Goal: Information Seeking & Learning: Learn about a topic

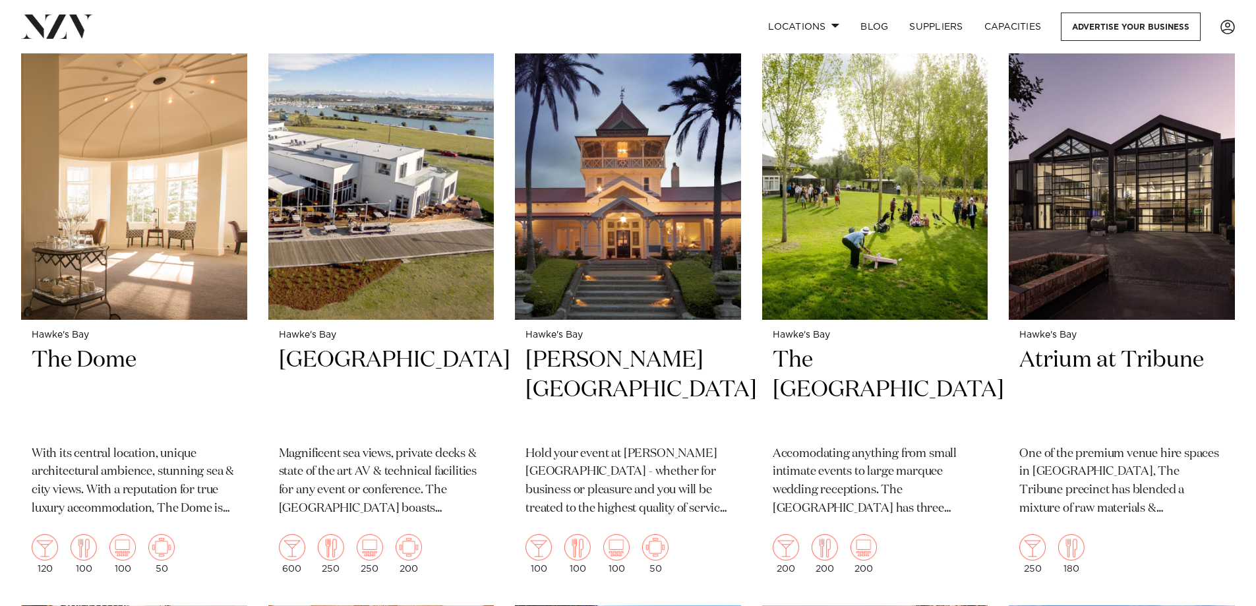
scroll to position [1175, 0]
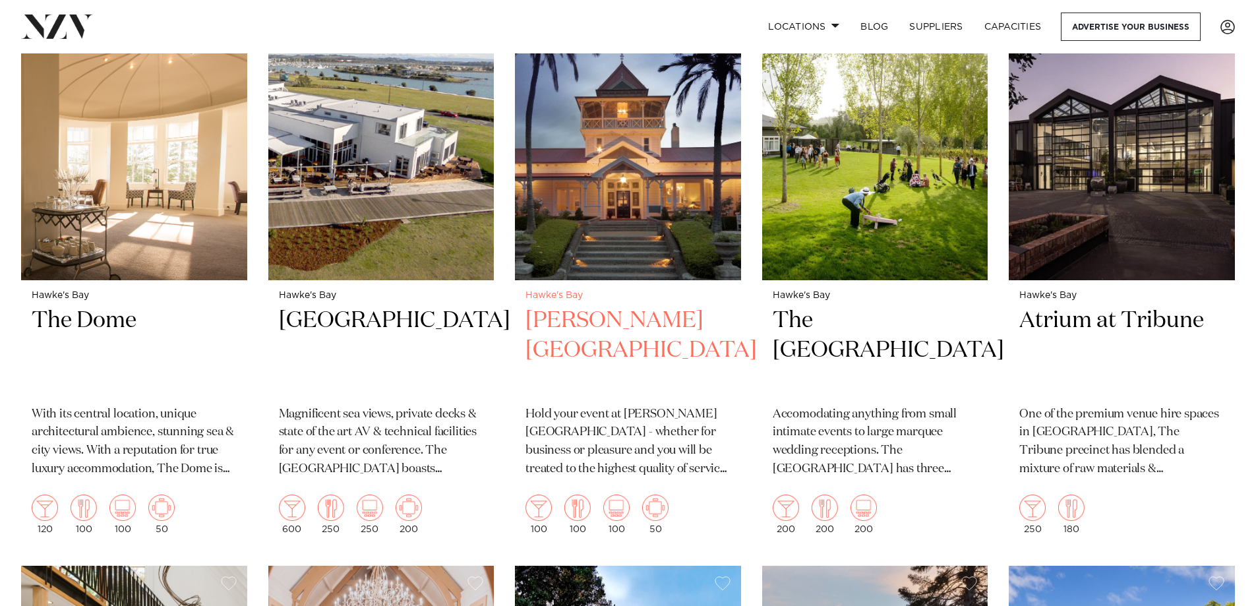
click at [653, 132] on img at bounding box center [628, 128] width 226 height 303
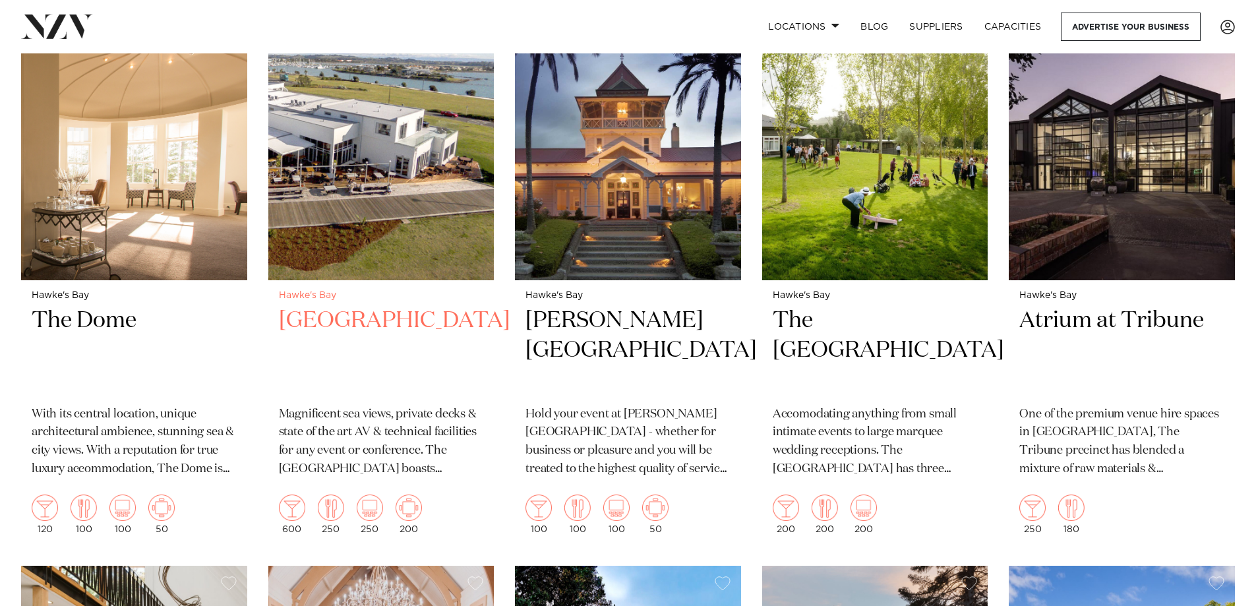
click at [365, 306] on h2 "East Pier Hotel" at bounding box center [381, 350] width 205 height 89
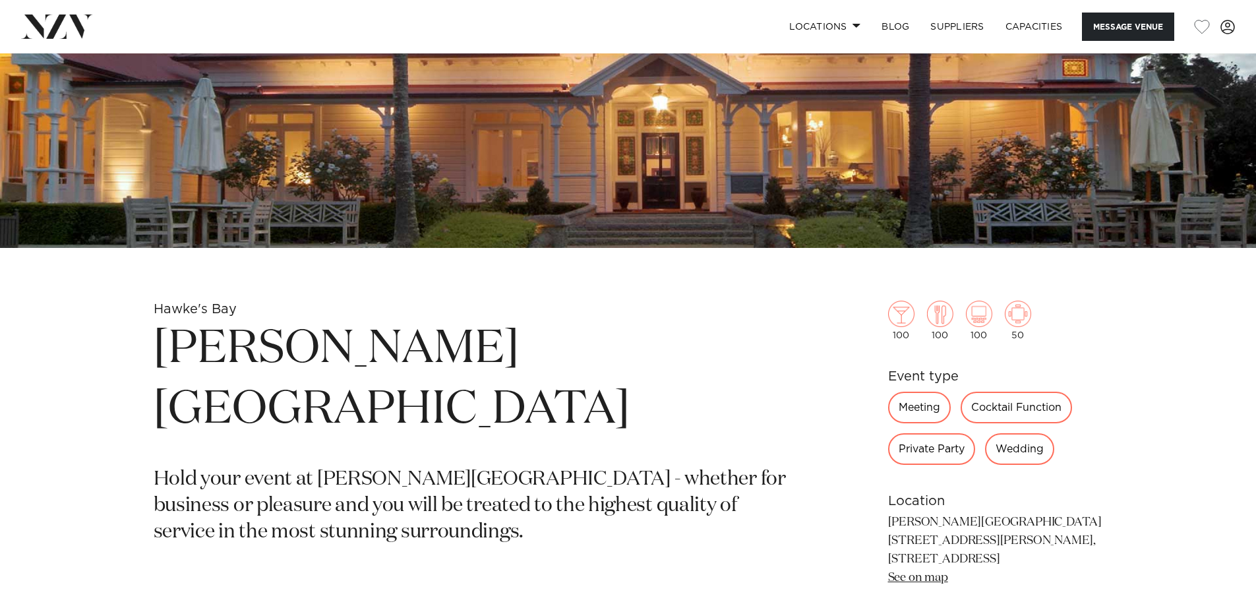
scroll to position [378, 0]
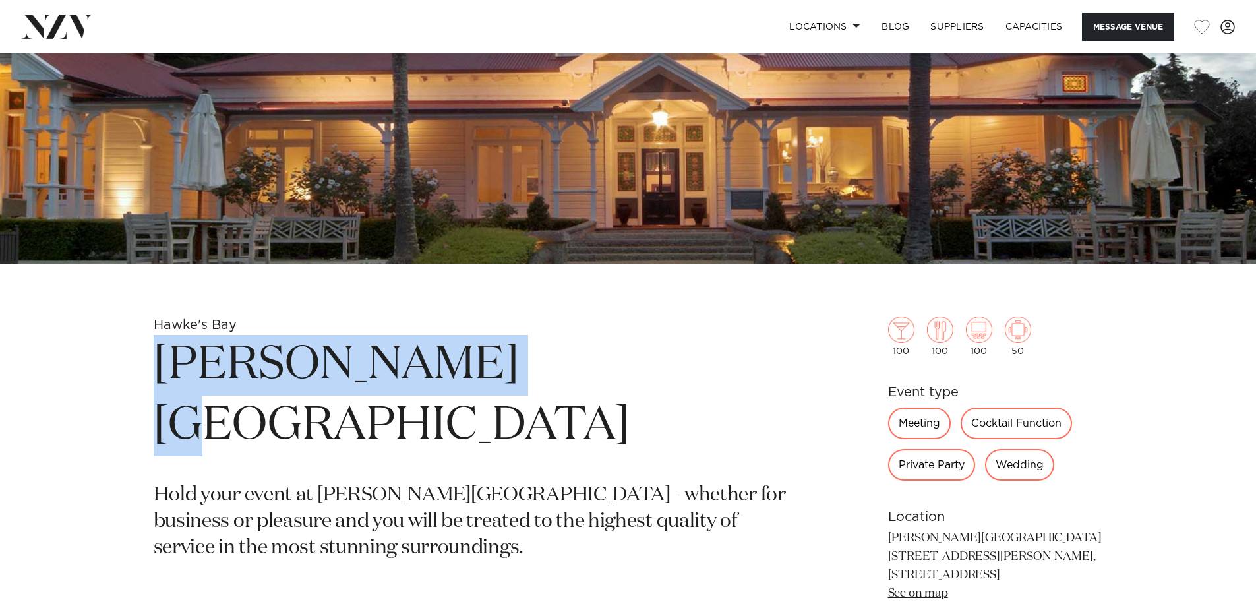
drag, startPoint x: 157, startPoint y: 365, endPoint x: 483, endPoint y: 336, distance: 327.5
click at [483, 336] on h1 "[PERSON_NAME][GEOGRAPHIC_DATA]" at bounding box center [474, 395] width 641 height 121
copy h1 "[PERSON_NAME][GEOGRAPHIC_DATA]"
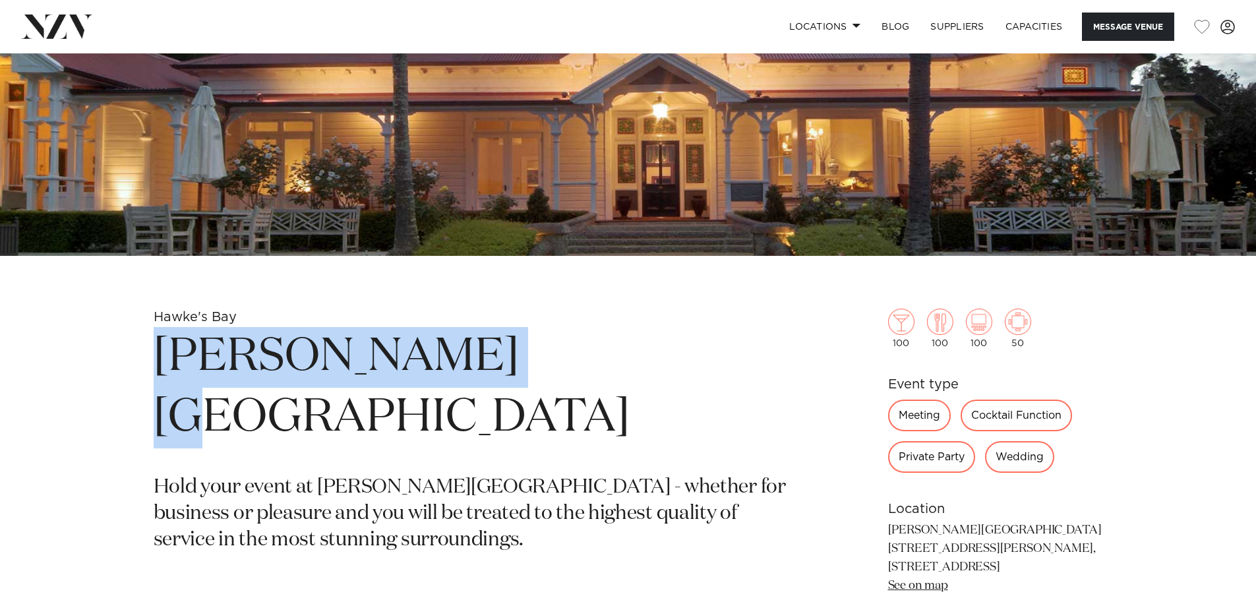
scroll to position [349, 0]
